Goal: Entertainment & Leisure: Consume media (video, audio)

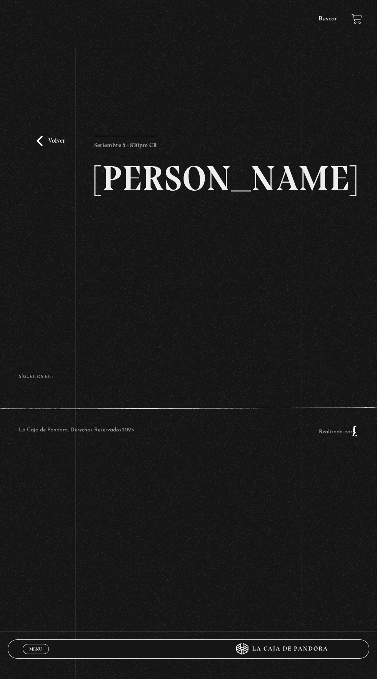
click at [61, 146] on link "Volver" at bounding box center [51, 141] width 28 height 10
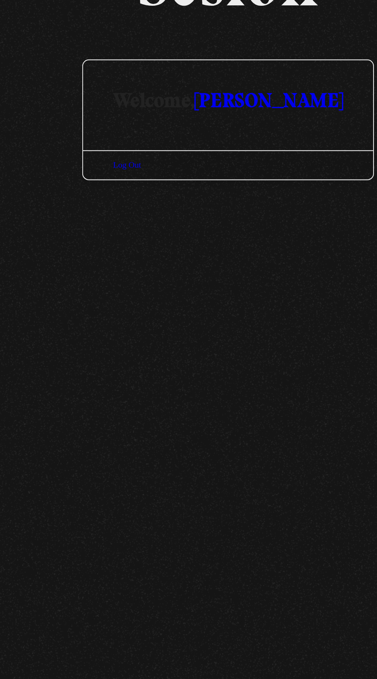
click at [198, 168] on link "[PERSON_NAME]" at bounding box center [207, 161] width 68 height 11
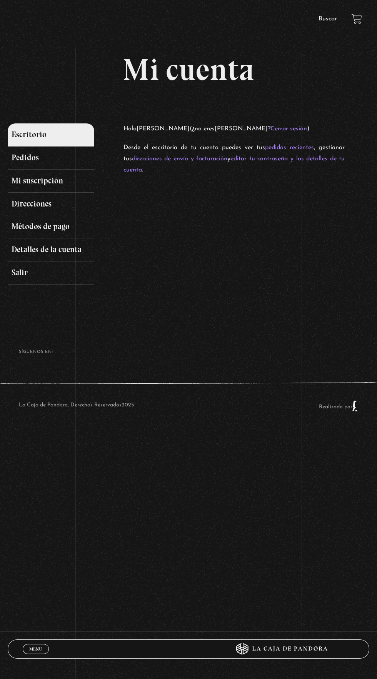
click at [35, 647] on span "Menu" at bounding box center [35, 648] width 13 height 5
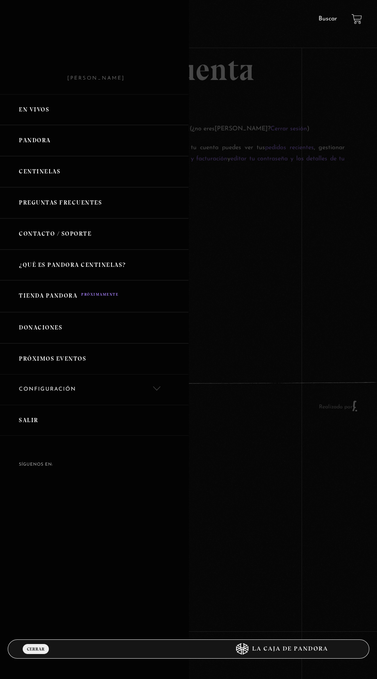
click at [44, 146] on link "Pandora" at bounding box center [94, 140] width 188 height 31
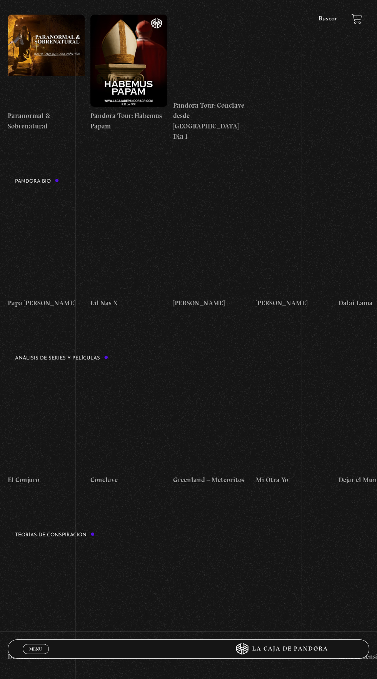
scroll to position [899, 0]
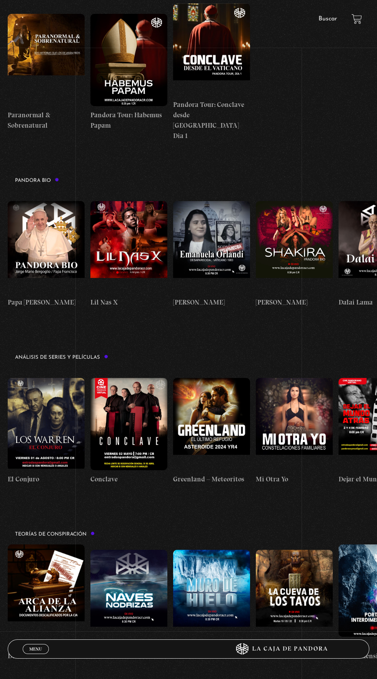
click at [304, 378] on figure at bounding box center [294, 424] width 77 height 92
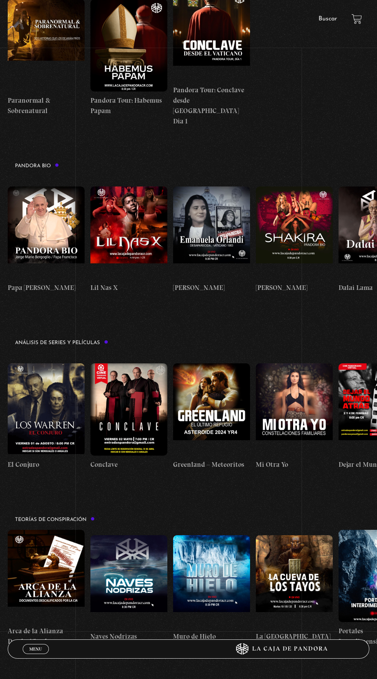
scroll to position [958, 0]
